Goal: Transaction & Acquisition: Book appointment/travel/reservation

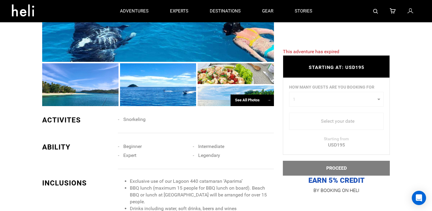
scroll to position [371, 0]
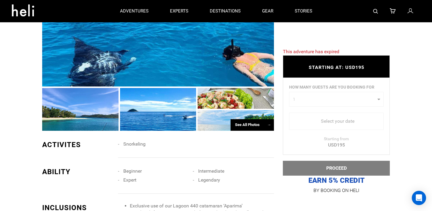
click at [239, 124] on div "See All Photos →" at bounding box center [252, 125] width 43 height 12
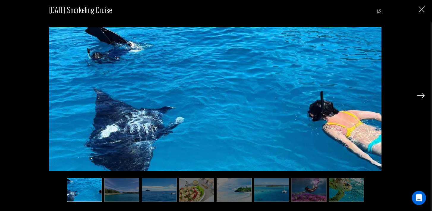
click at [420, 96] on img at bounding box center [420, 95] width 7 height 5
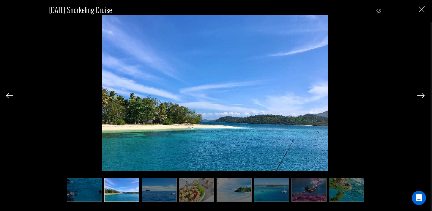
click at [420, 96] on img at bounding box center [420, 95] width 7 height 5
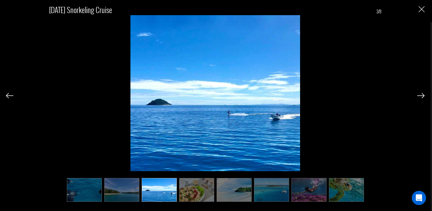
click at [420, 96] on img at bounding box center [420, 95] width 7 height 5
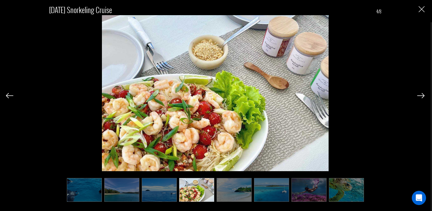
click at [420, 96] on img at bounding box center [420, 95] width 7 height 5
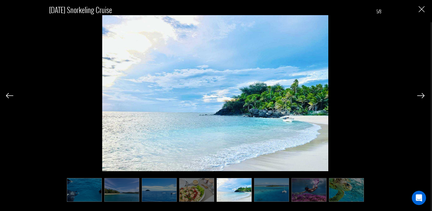
click at [420, 96] on img at bounding box center [420, 95] width 7 height 5
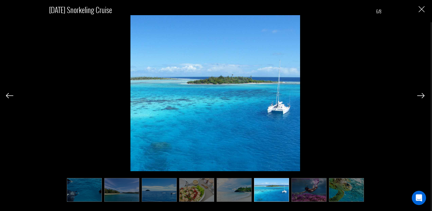
click at [420, 96] on img at bounding box center [420, 95] width 7 height 5
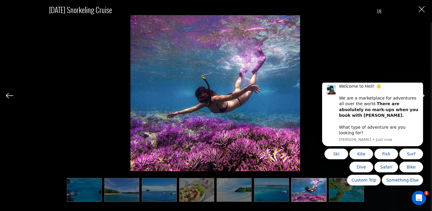
scroll to position [0, 0]
click at [8, 95] on img at bounding box center [9, 95] width 7 height 5
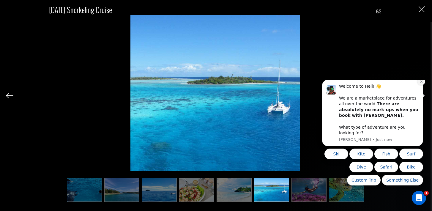
click at [422, 83] on icon "Dismiss notification" at bounding box center [421, 81] width 3 height 3
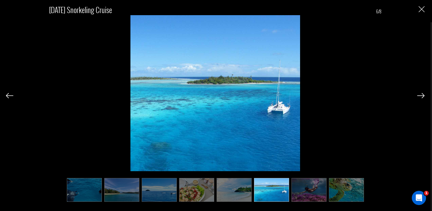
click at [422, 95] on img at bounding box center [420, 95] width 7 height 5
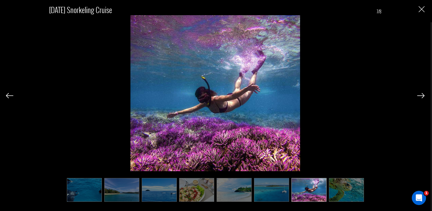
click at [422, 95] on img at bounding box center [420, 95] width 7 height 5
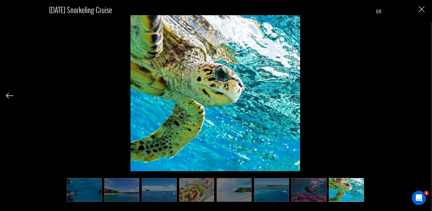
click at [422, 95] on div "[DATE] Snorkeling Cruise 8/8" at bounding box center [215, 100] width 419 height 201
click at [421, 10] on img "Close" at bounding box center [422, 9] width 6 height 6
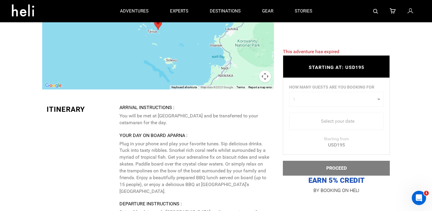
scroll to position [833, 0]
